Goal: Task Accomplishment & Management: Manage account settings

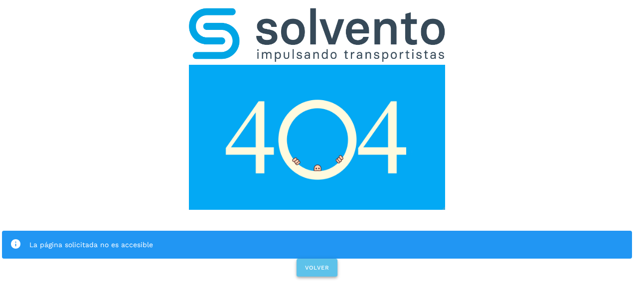
click at [309, 262] on button "VOLVER" at bounding box center [316, 268] width 41 height 18
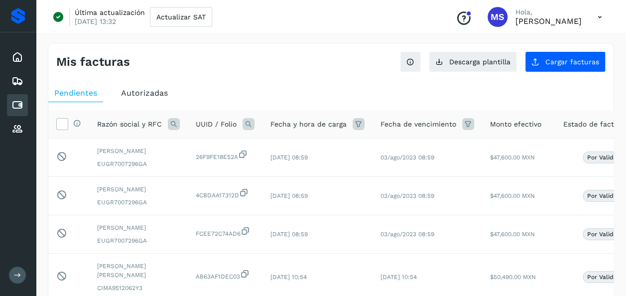
click at [26, 69] on div "Inicio Embarques Cuentas por pagar Proveedores" at bounding box center [18, 93] width 36 height 122
click at [23, 63] on div "Inicio" at bounding box center [17, 57] width 21 height 22
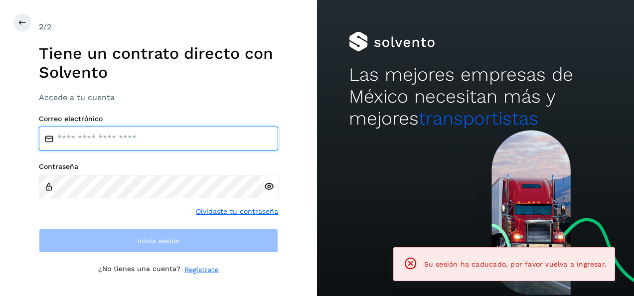
type input "**********"
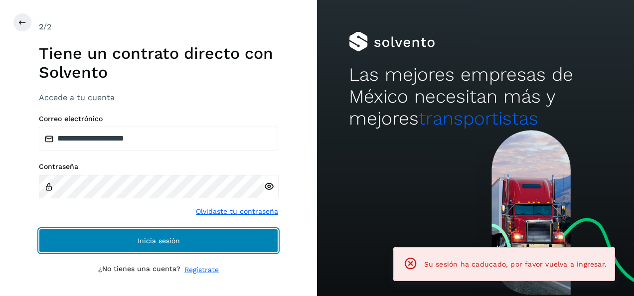
click at [174, 244] on span "Inicia sesión" at bounding box center [159, 240] width 42 height 7
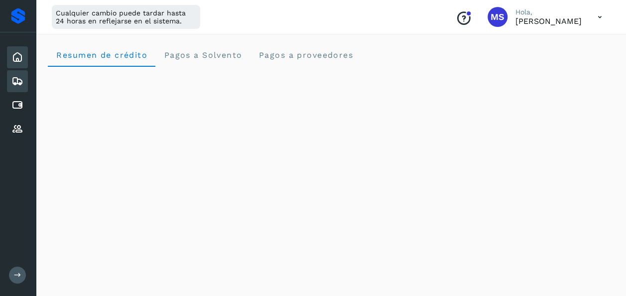
click at [15, 72] on div "Embarques" at bounding box center [17, 81] width 21 height 22
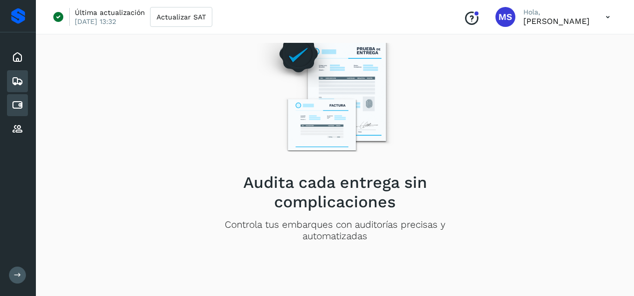
click at [16, 107] on icon at bounding box center [17, 105] width 12 height 12
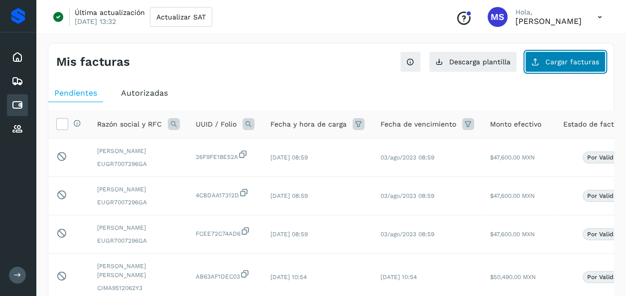
click at [596, 61] on span "Cargar facturas" at bounding box center [573, 61] width 54 height 7
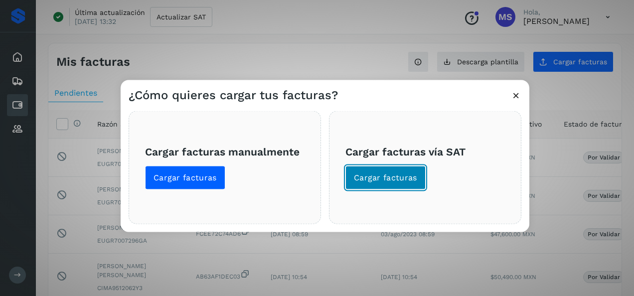
click at [407, 173] on span "Cargar facturas" at bounding box center [385, 177] width 63 height 11
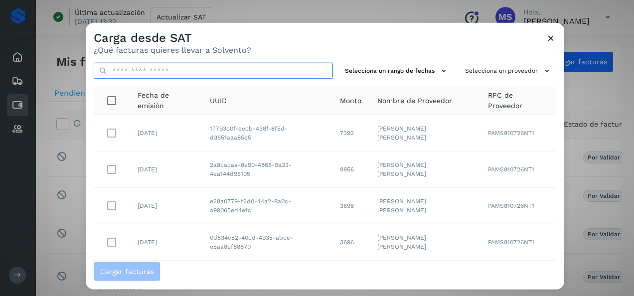
click at [250, 73] on input "text" at bounding box center [213, 71] width 239 height 16
type input "****"
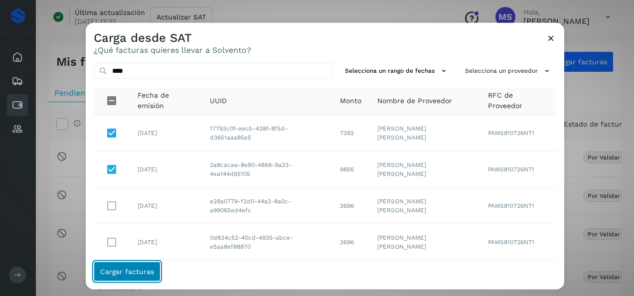
click at [151, 276] on button "Cargar facturas" at bounding box center [127, 271] width 67 height 20
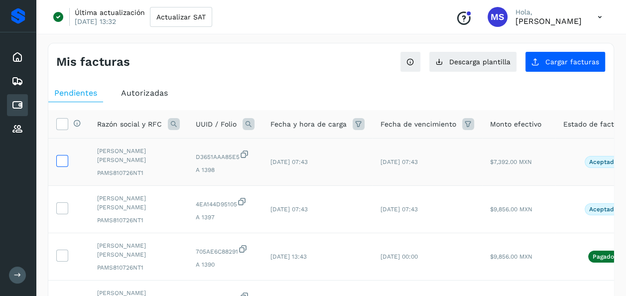
click at [61, 160] on icon at bounding box center [62, 160] width 10 height 10
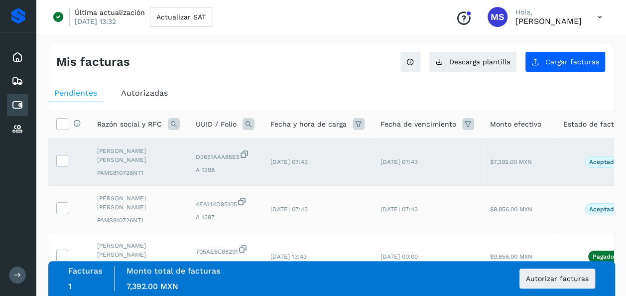
click at [61, 226] on td at bounding box center [68, 209] width 41 height 47
click at [57, 204] on icon at bounding box center [62, 207] width 10 height 10
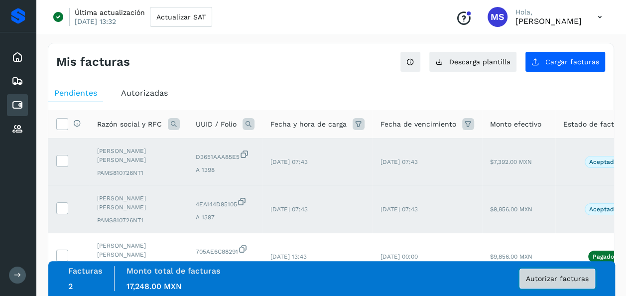
click at [557, 280] on span "Autorizar facturas" at bounding box center [557, 278] width 63 height 7
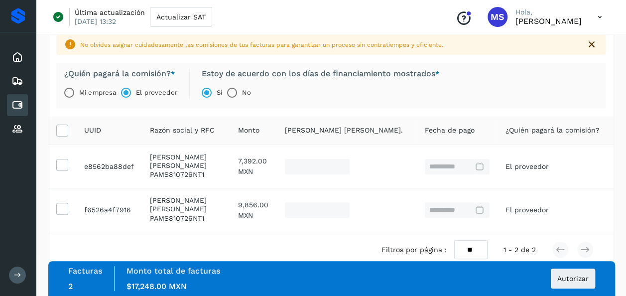
scroll to position [67, 0]
click at [570, 280] on span "Autorizar" at bounding box center [573, 278] width 31 height 7
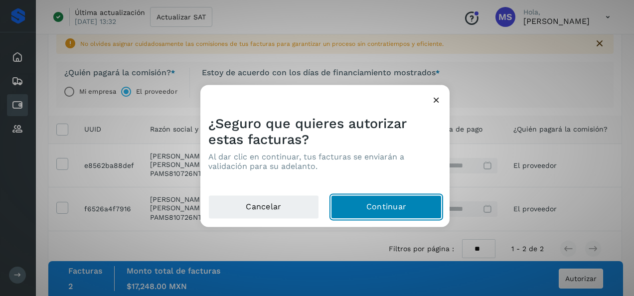
click at [399, 207] on button "Continuar" at bounding box center [386, 207] width 111 height 24
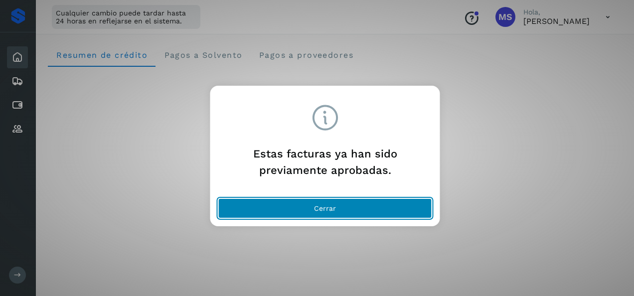
click at [424, 200] on button "Cerrar" at bounding box center [325, 208] width 214 height 20
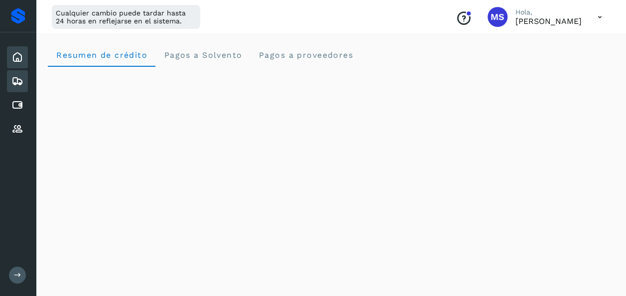
click at [13, 86] on icon at bounding box center [17, 81] width 12 height 12
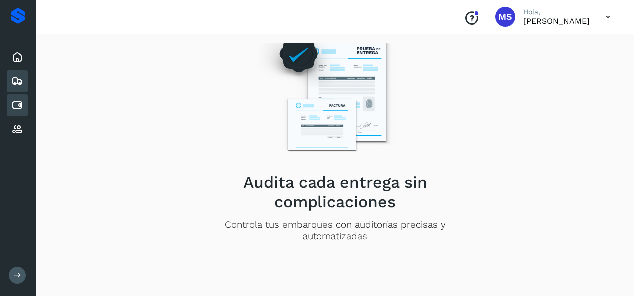
click at [18, 107] on icon at bounding box center [17, 105] width 12 height 12
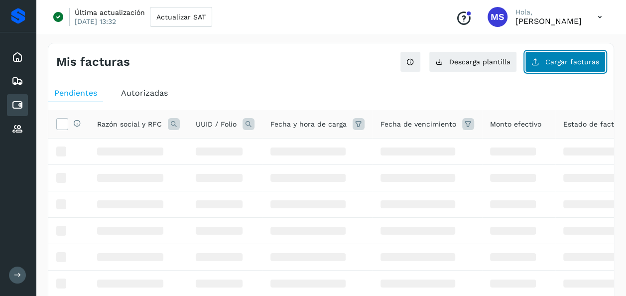
click at [568, 61] on span "Cargar facturas" at bounding box center [573, 61] width 54 height 7
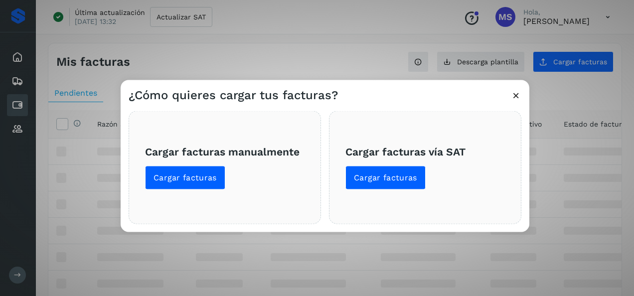
click at [446, 163] on span "Cargar facturas vía SAT Cargar facturas" at bounding box center [424, 167] width 159 height 44
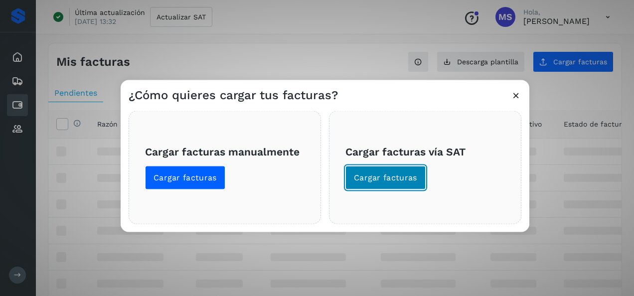
click at [411, 179] on span "Cargar facturas" at bounding box center [385, 177] width 63 height 11
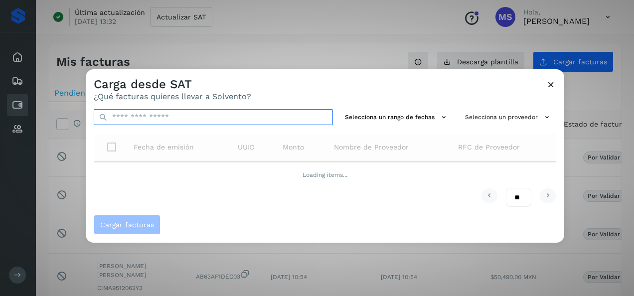
click at [204, 119] on input "text" at bounding box center [213, 117] width 239 height 16
type input "****"
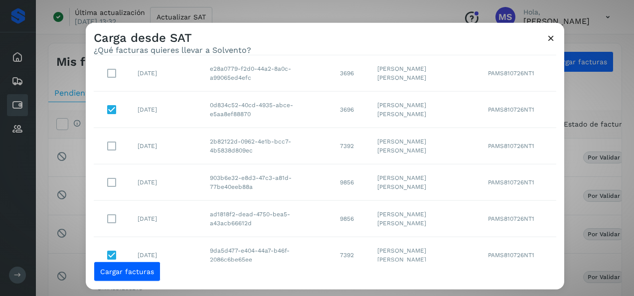
scroll to position [51, 0]
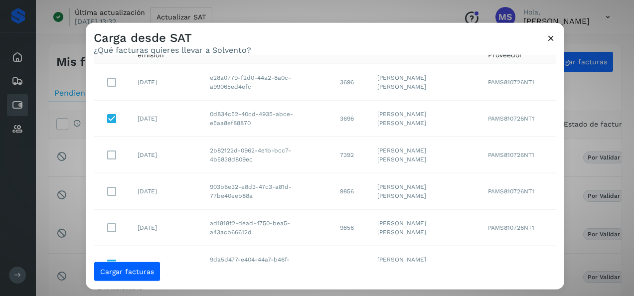
click at [262, 87] on td "e28a0779-f2d0-44a2-8a0c-a99065ed4efc" at bounding box center [267, 82] width 130 height 36
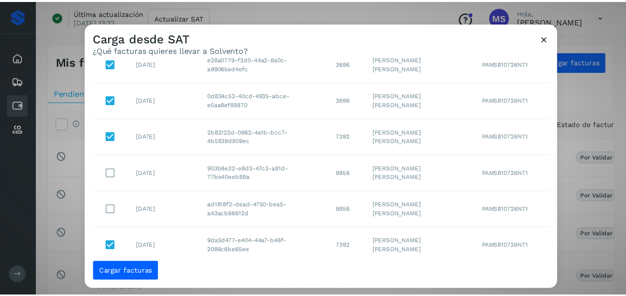
scroll to position [70, 0]
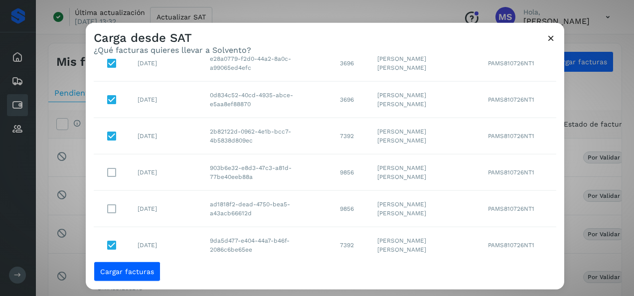
click at [240, 206] on td "ad1818f2-dead-4750-bea5-a43acb66612d" at bounding box center [267, 209] width 130 height 36
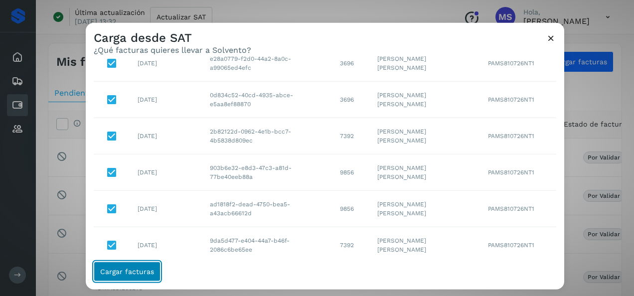
click at [136, 273] on span "Cargar facturas" at bounding box center [127, 271] width 54 height 7
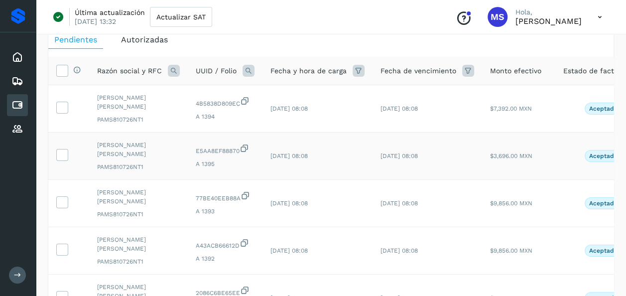
scroll to position [54, 0]
click at [60, 106] on icon at bounding box center [62, 106] width 10 height 10
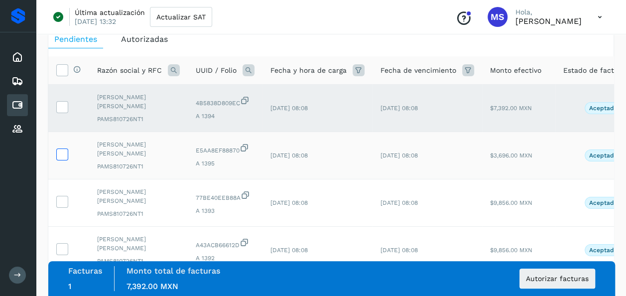
click at [63, 148] on icon at bounding box center [62, 153] width 10 height 10
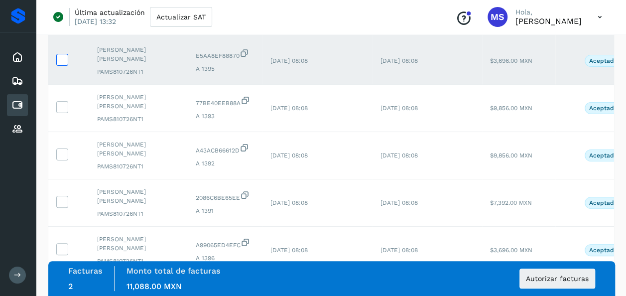
scroll to position [154, 0]
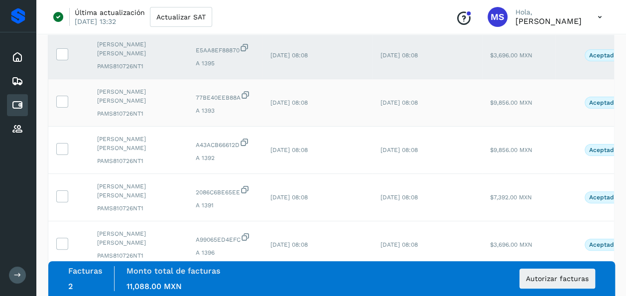
click at [64, 111] on td at bounding box center [68, 102] width 41 height 47
click at [64, 101] on icon at bounding box center [62, 101] width 10 height 10
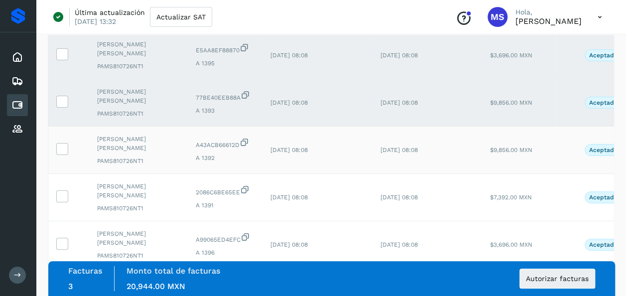
click at [63, 137] on td at bounding box center [68, 150] width 41 height 47
click at [63, 143] on icon at bounding box center [62, 148] width 10 height 10
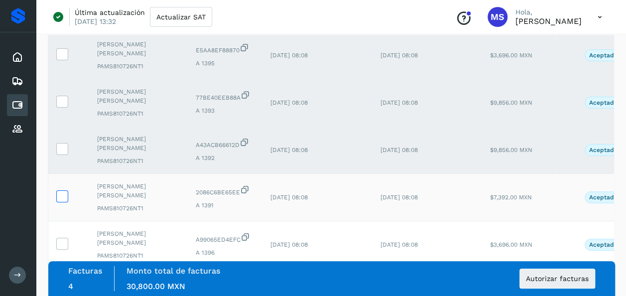
click at [61, 191] on icon at bounding box center [62, 195] width 10 height 10
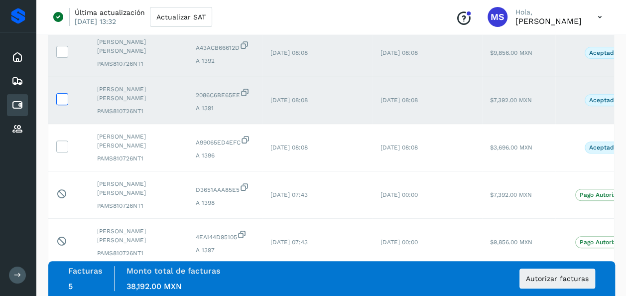
scroll to position [253, 0]
click at [60, 148] on span at bounding box center [62, 146] width 10 height 7
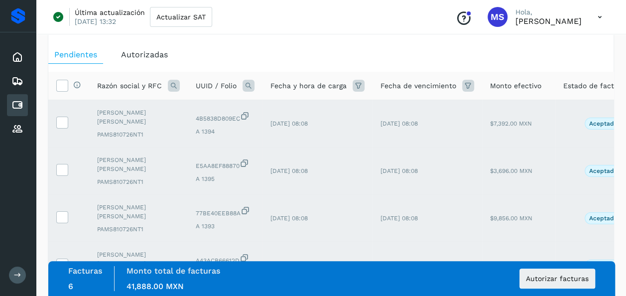
scroll to position [0, 0]
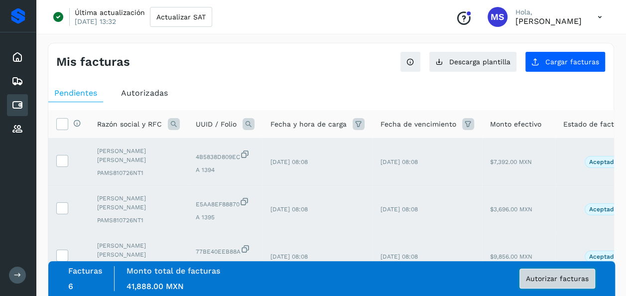
click at [559, 280] on span "Autorizar facturas" at bounding box center [557, 278] width 63 height 7
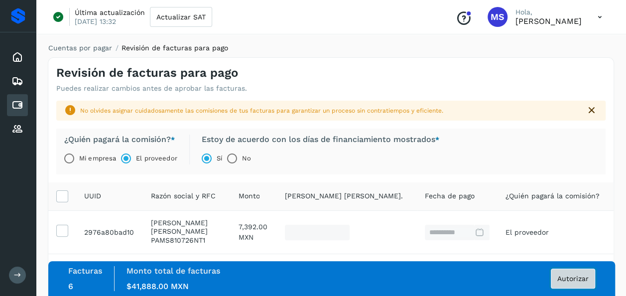
click at [569, 279] on span "Autorizar" at bounding box center [573, 278] width 31 height 7
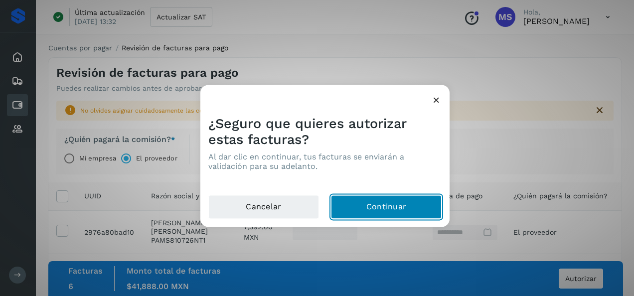
click at [403, 201] on button "Continuar" at bounding box center [386, 207] width 111 height 24
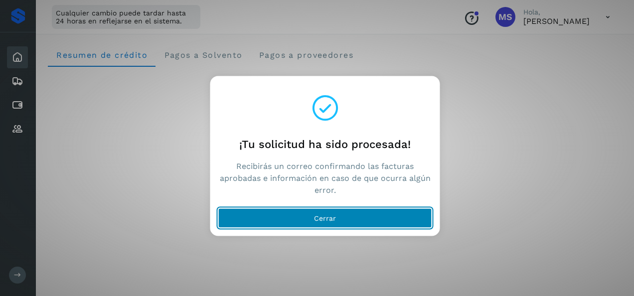
click at [359, 226] on button "Cerrar" at bounding box center [325, 218] width 214 height 20
